Goal: Information Seeking & Learning: Check status

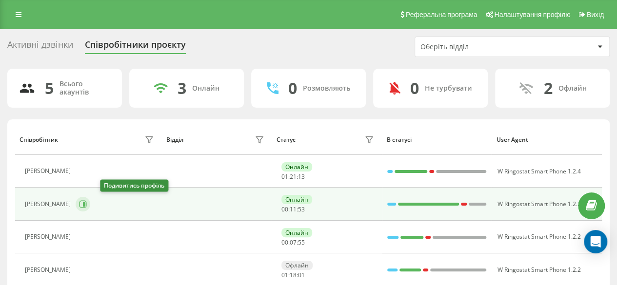
click at [87, 201] on icon at bounding box center [83, 205] width 8 height 8
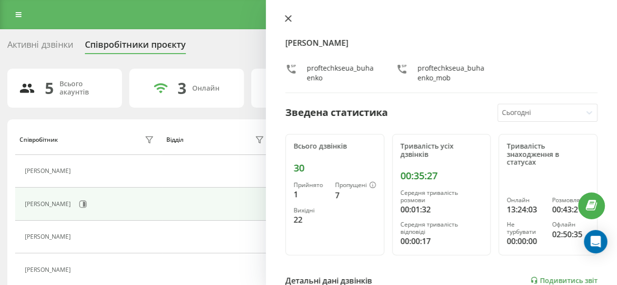
click at [284, 18] on button at bounding box center [288, 19] width 13 height 9
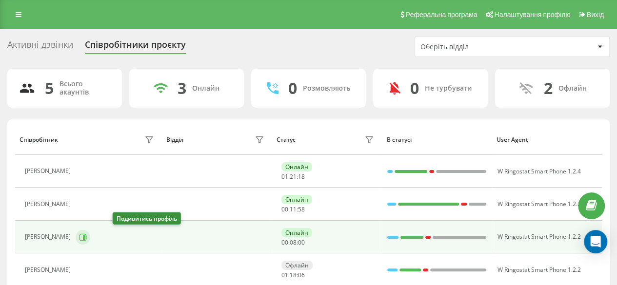
click at [87, 237] on icon at bounding box center [83, 238] width 8 height 8
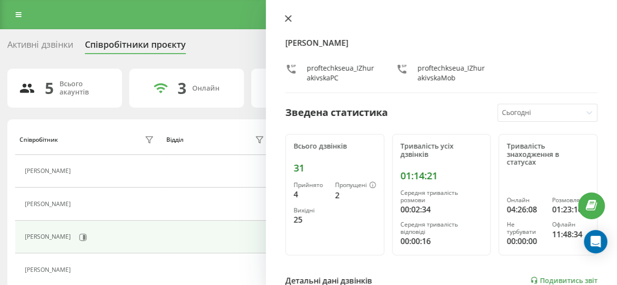
click at [290, 17] on icon at bounding box center [288, 19] width 6 height 6
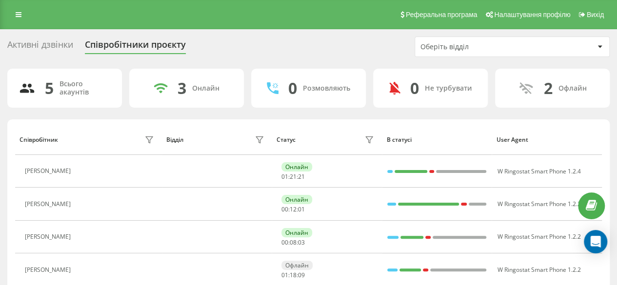
scroll to position [69, 0]
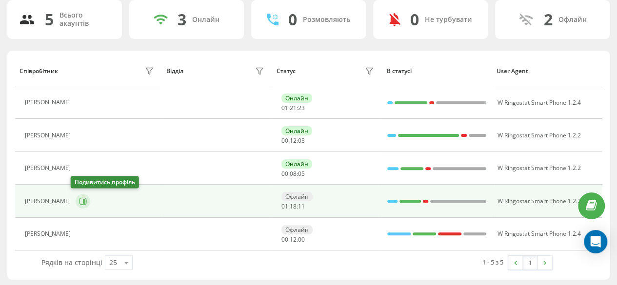
click at [81, 200] on icon at bounding box center [83, 201] width 7 height 7
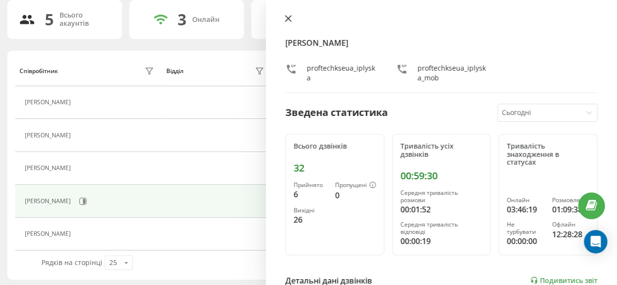
click at [289, 21] on icon at bounding box center [288, 18] width 7 height 7
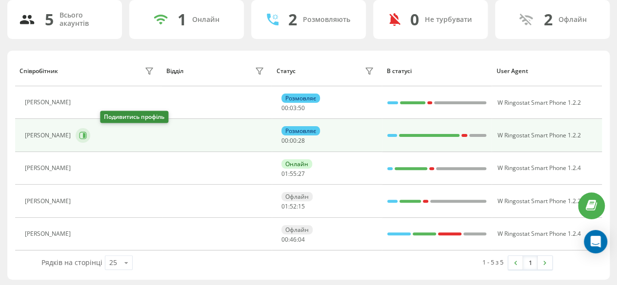
click at [85, 135] on icon at bounding box center [84, 135] width 2 height 5
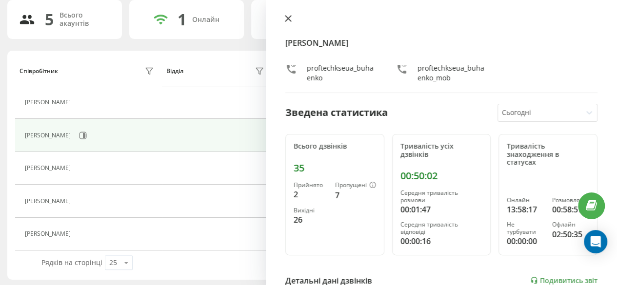
click at [289, 21] on icon at bounding box center [288, 18] width 7 height 7
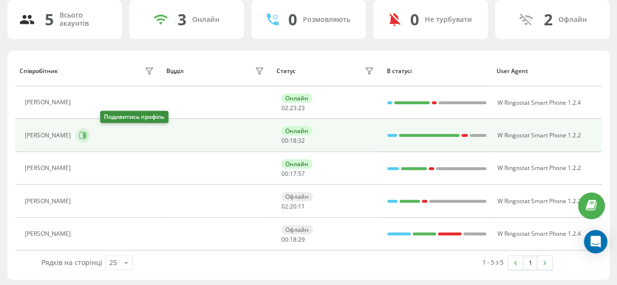
click at [87, 136] on icon at bounding box center [83, 136] width 8 height 8
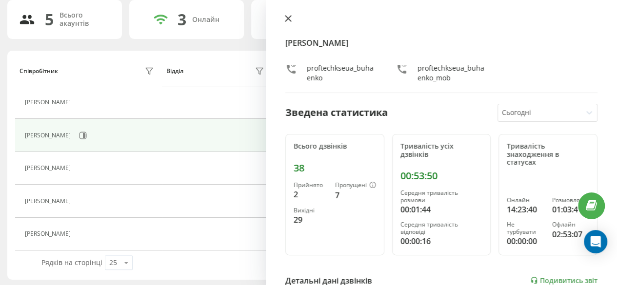
click at [288, 16] on icon at bounding box center [288, 18] width 7 height 7
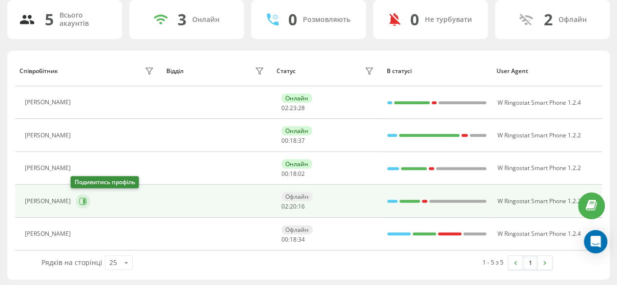
click at [79, 202] on icon at bounding box center [83, 202] width 8 height 8
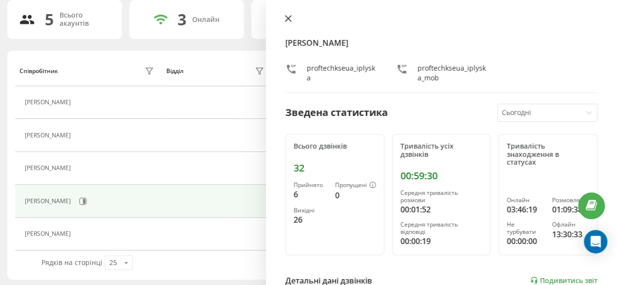
click at [291, 16] on icon at bounding box center [288, 19] width 6 height 6
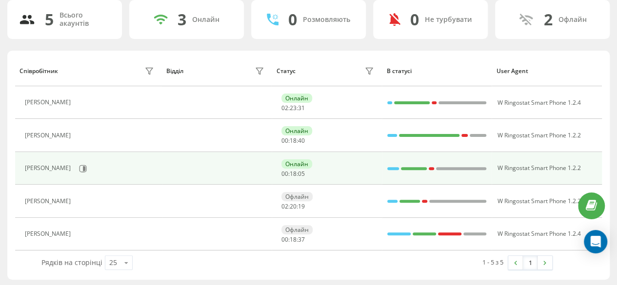
click at [123, 176] on td "[PERSON_NAME]" at bounding box center [88, 168] width 147 height 33
click at [85, 169] on icon at bounding box center [84, 168] width 2 height 5
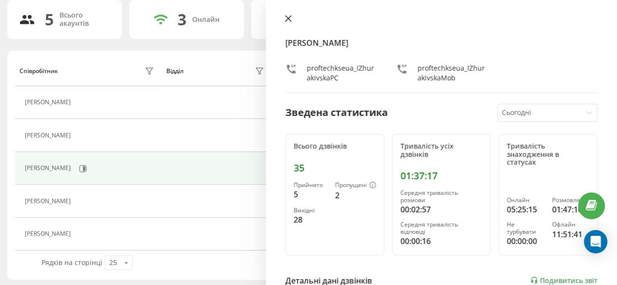
click at [288, 18] on icon at bounding box center [288, 18] width 7 height 7
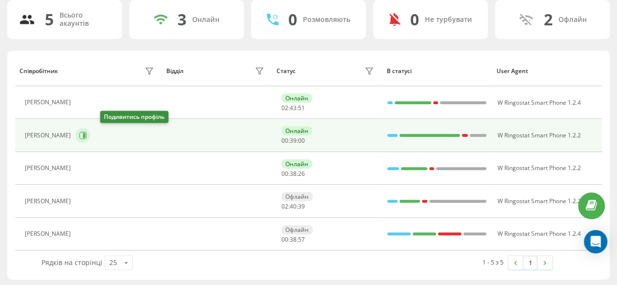
click at [87, 137] on icon at bounding box center [83, 136] width 8 height 8
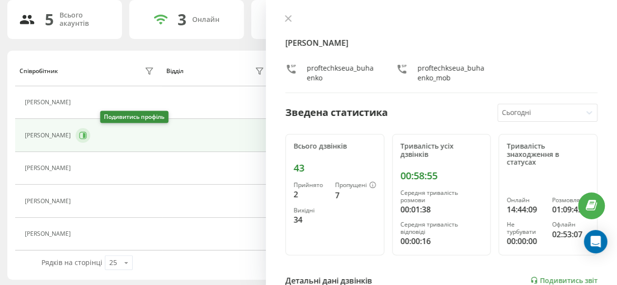
click at [87, 137] on icon at bounding box center [83, 136] width 8 height 8
click at [282, 15] on button at bounding box center [288, 19] width 13 height 9
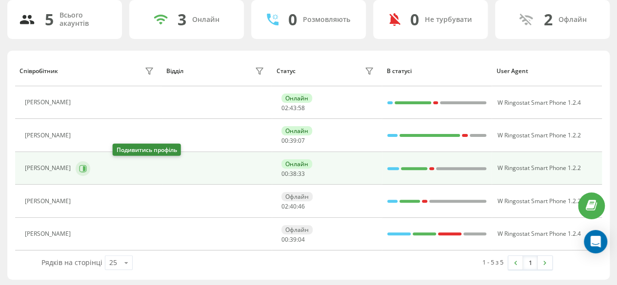
click at [87, 168] on icon at bounding box center [83, 168] width 7 height 7
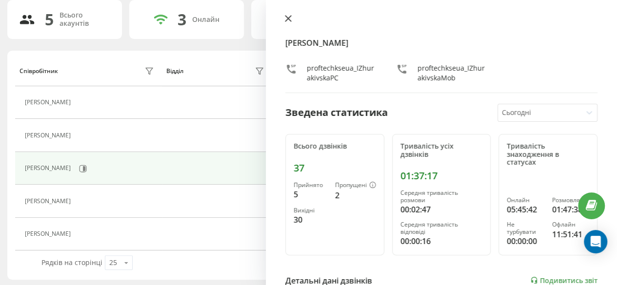
click at [288, 21] on icon at bounding box center [288, 18] width 7 height 7
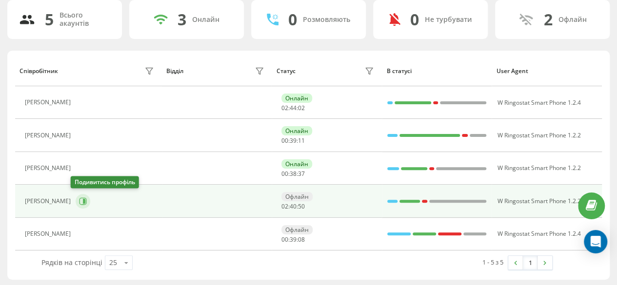
click at [77, 196] on button at bounding box center [83, 201] width 15 height 15
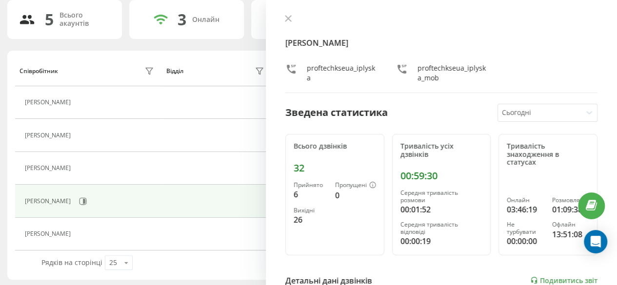
scroll to position [19, 0]
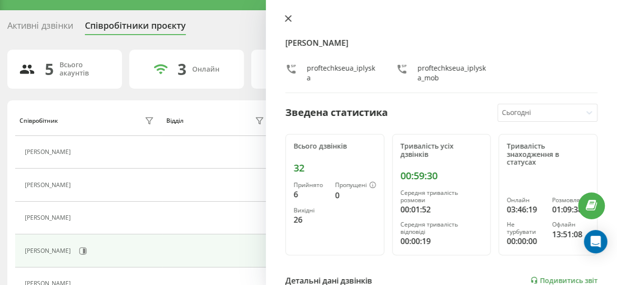
click at [292, 20] on button at bounding box center [288, 19] width 13 height 9
